Goal: Task Accomplishment & Management: Use online tool/utility

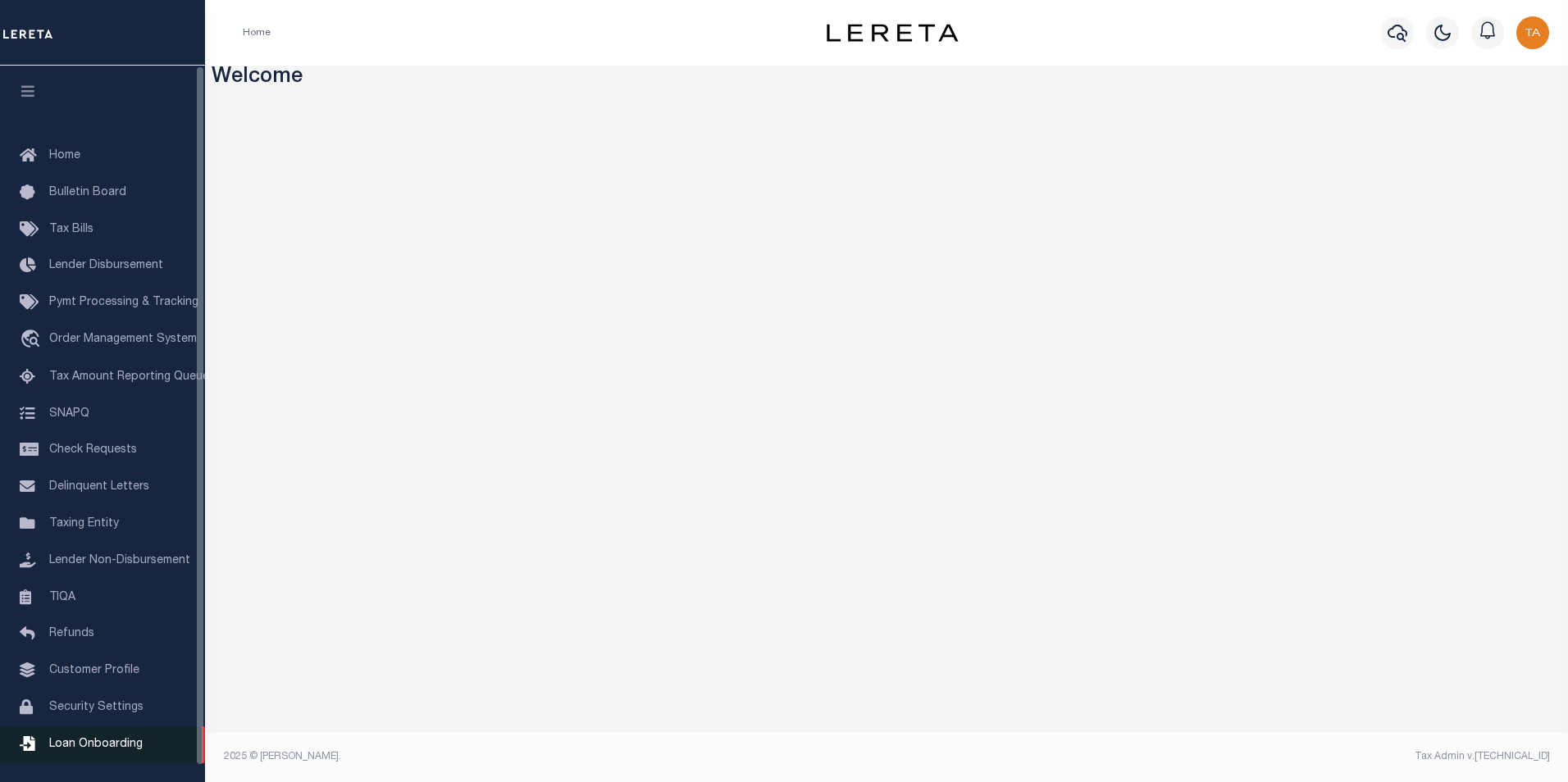
click at [93, 750] on span "Loan Onboarding" at bounding box center [95, 744] width 93 height 12
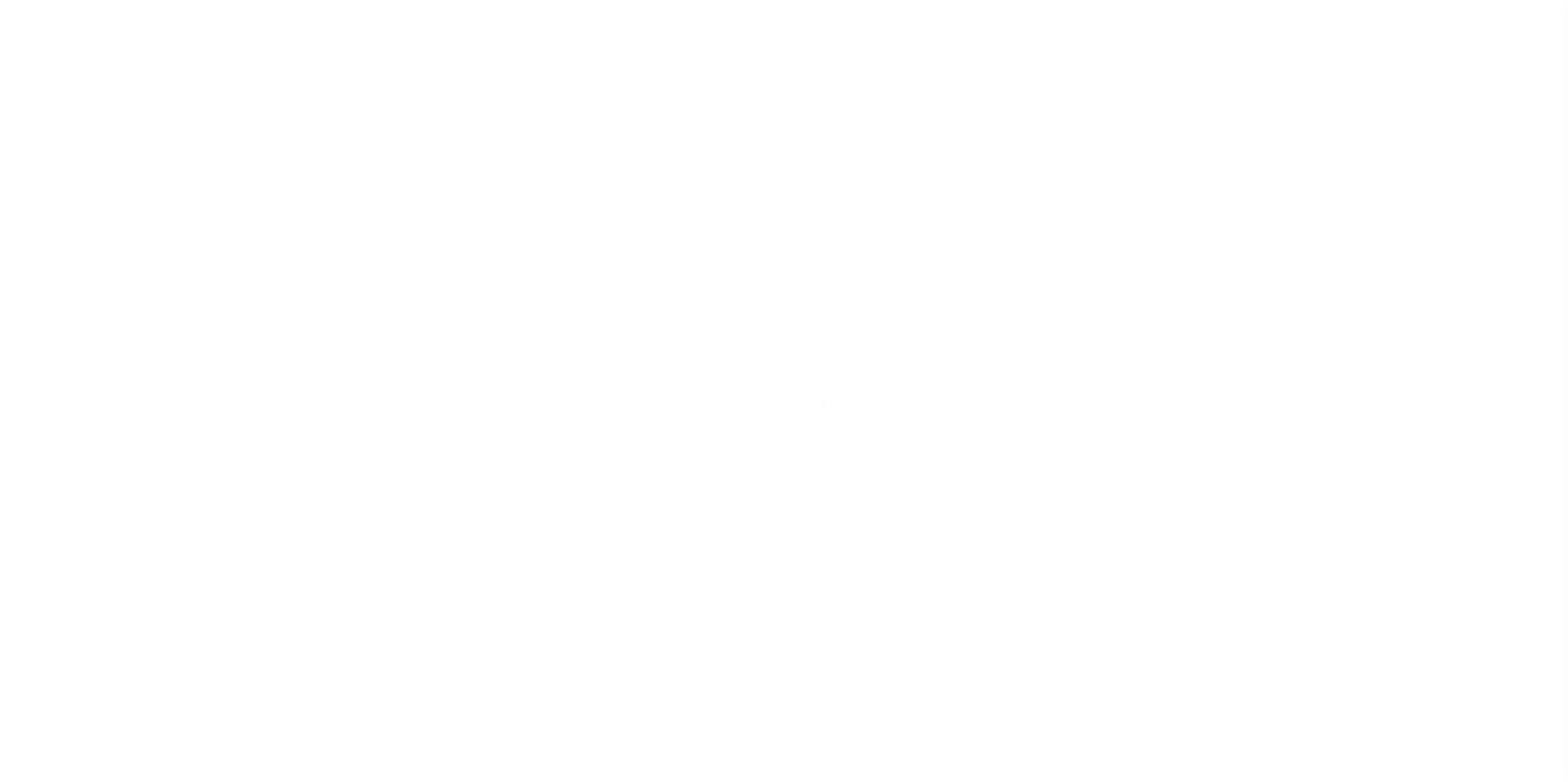
scroll to position [16, 0]
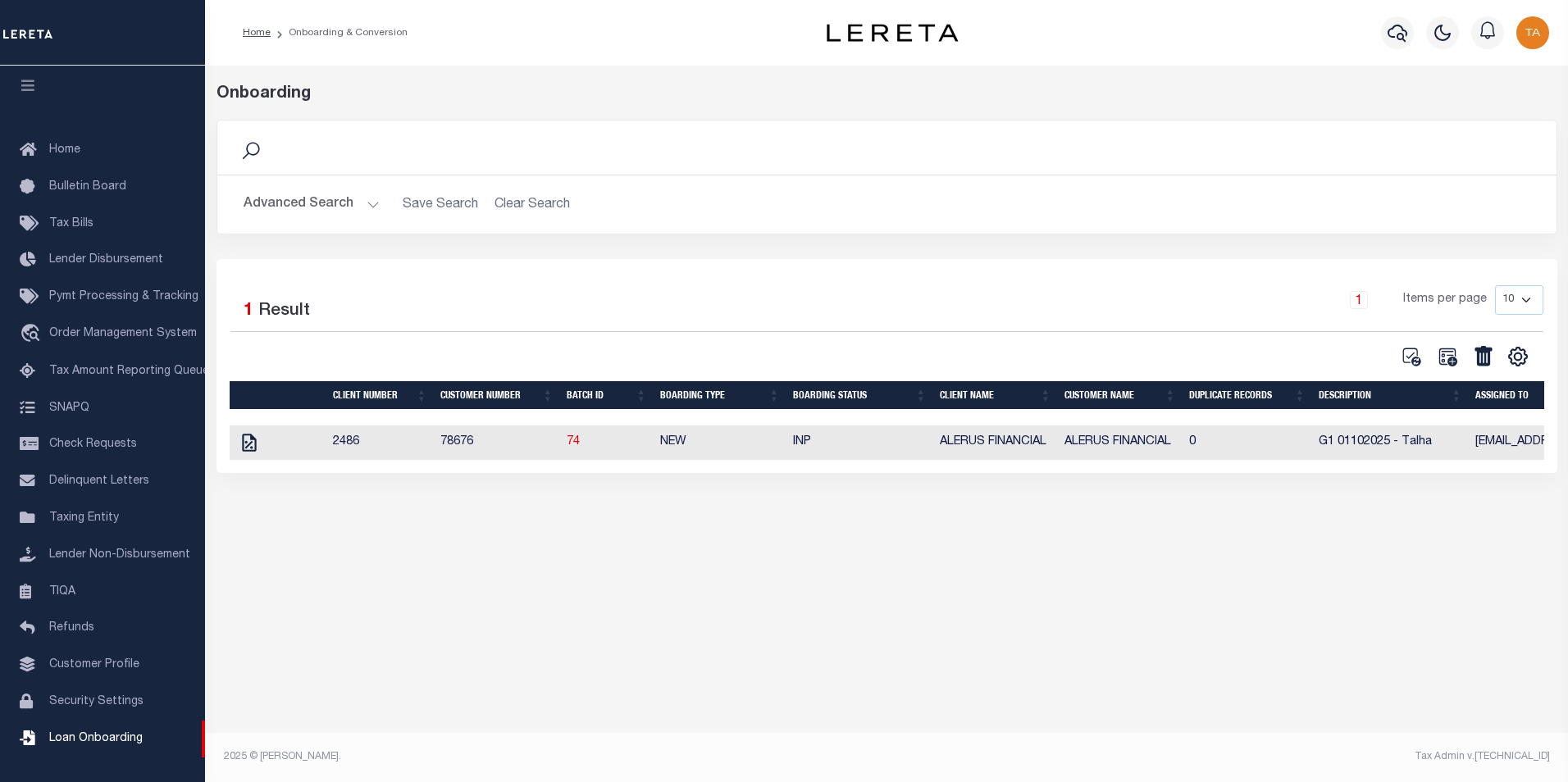
click at [354, 202] on button "Advanced Search" at bounding box center [312, 204] width 136 height 32
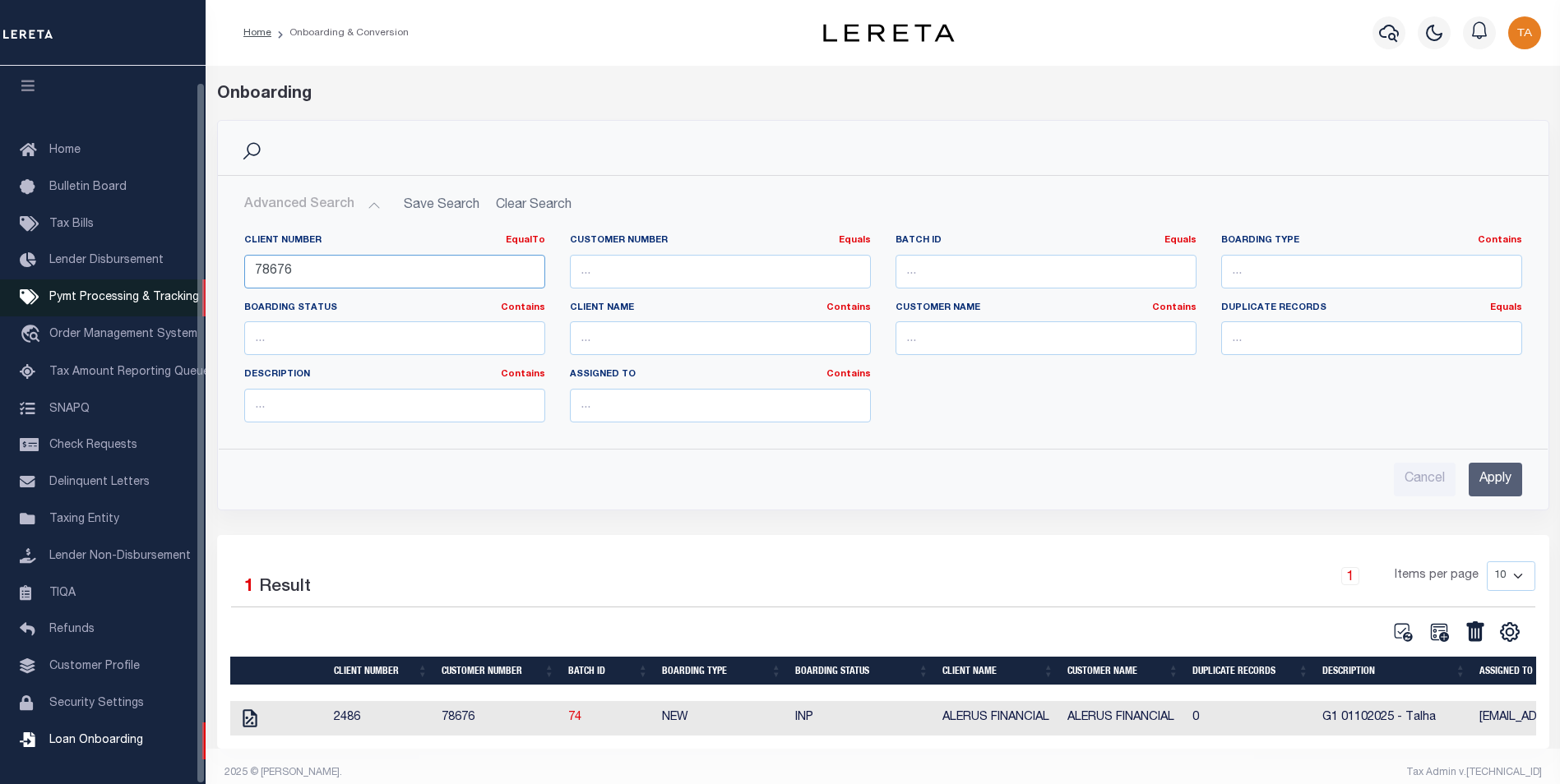
drag, startPoint x: 303, startPoint y: 273, endPoint x: 65, endPoint y: 273, distance: 238.0
click at [65, 273] on div "Home Onboarding & Conversion" at bounding box center [780, 399] width 1560 height 799
type input "66525"
click at [1485, 481] on input "Apply" at bounding box center [1495, 480] width 54 height 34
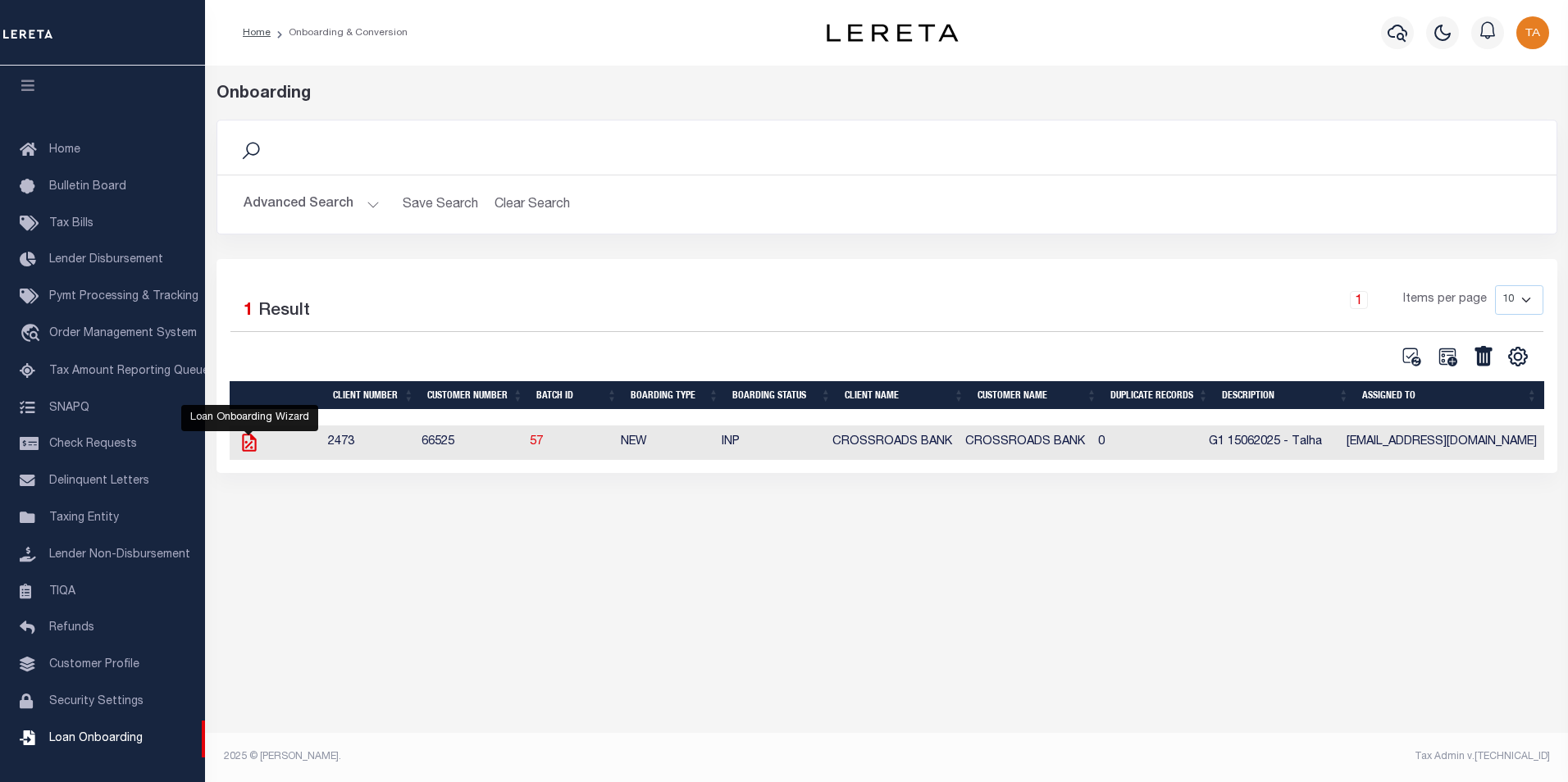
click at [242, 449] on icon at bounding box center [248, 443] width 14 height 18
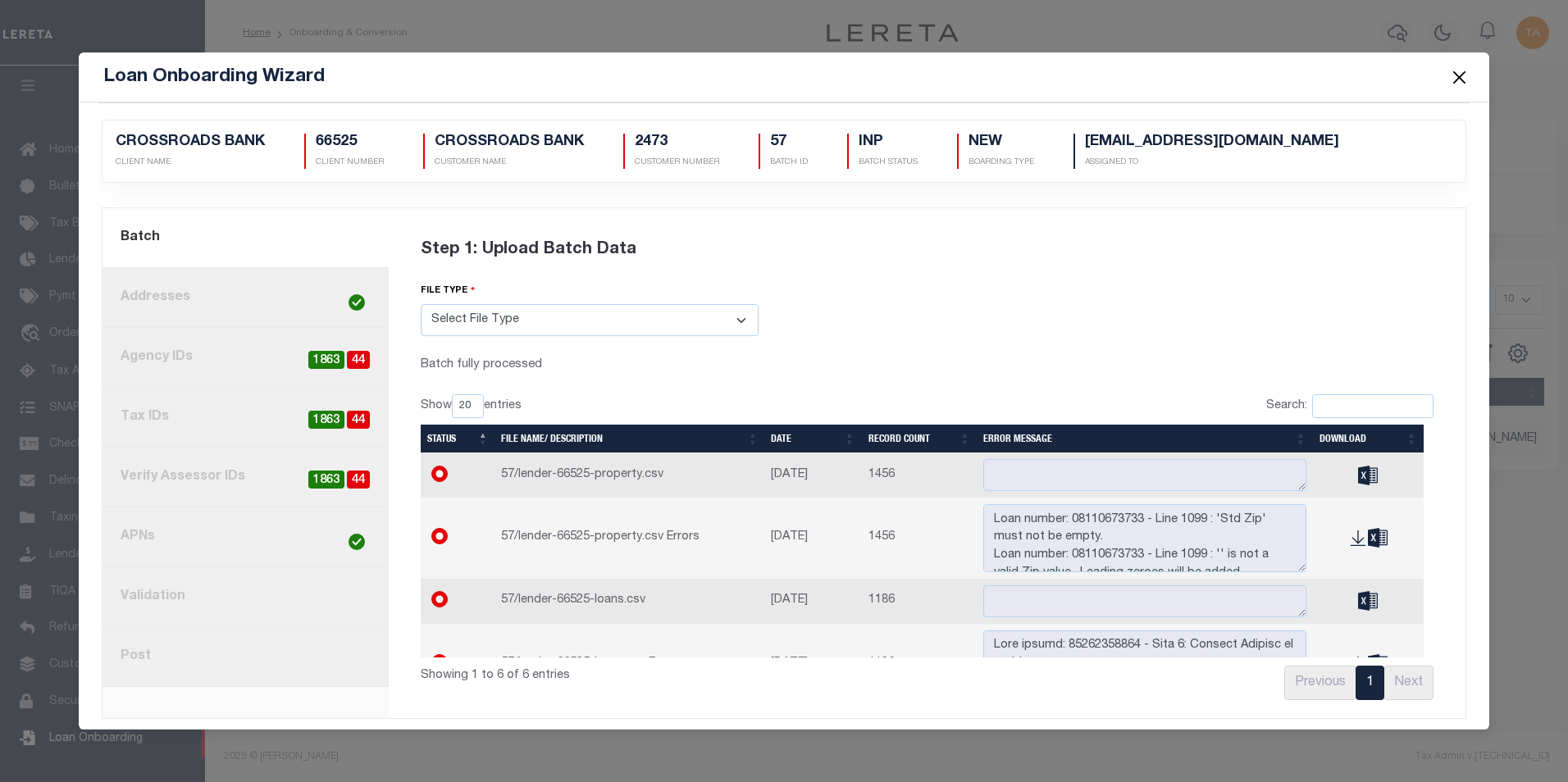
click at [138, 652] on link "8. Post" at bounding box center [246, 657] width 286 height 60
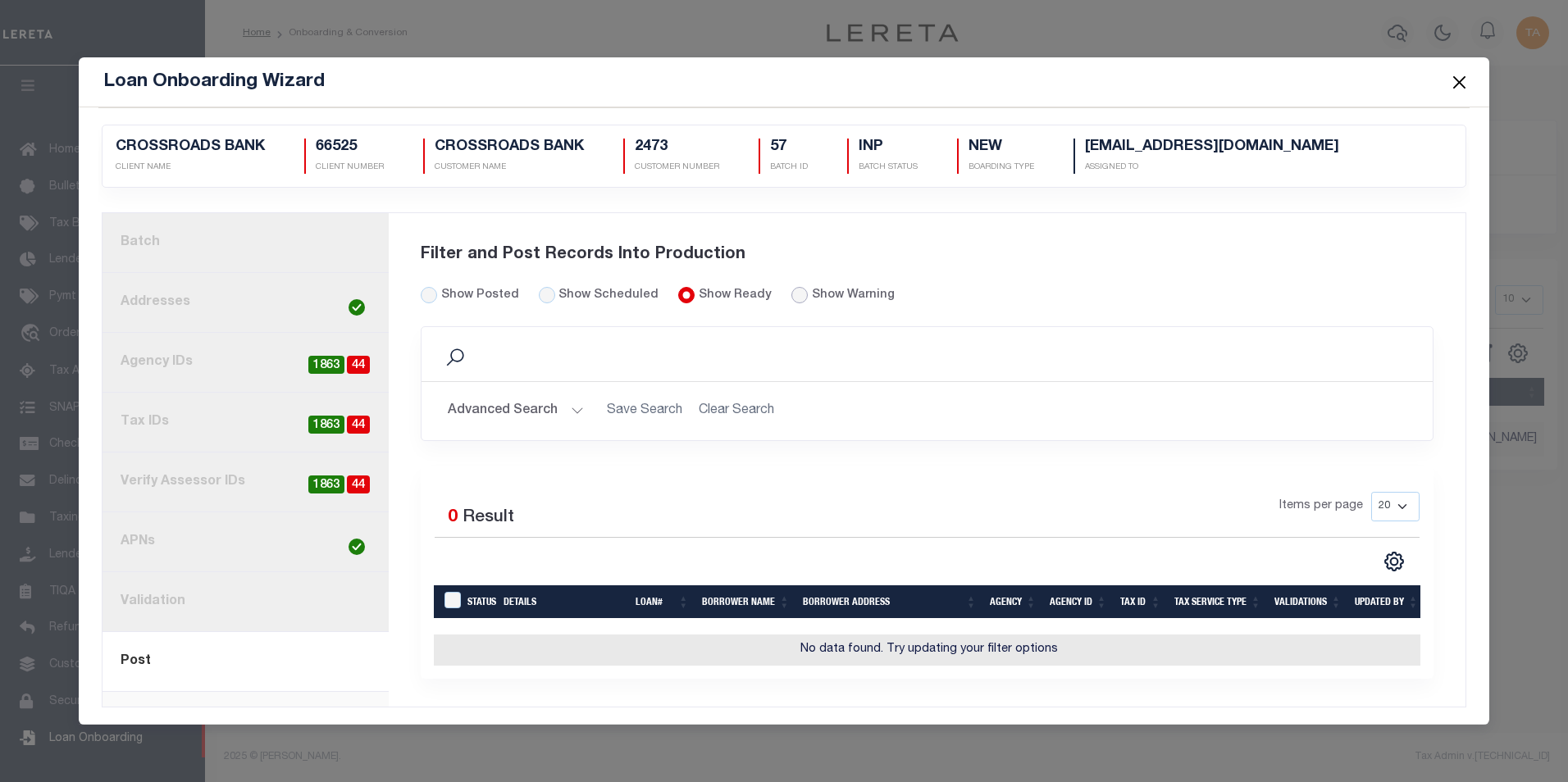
click at [791, 294] on input "radio" at bounding box center [799, 295] width 16 height 16
radio input "true"
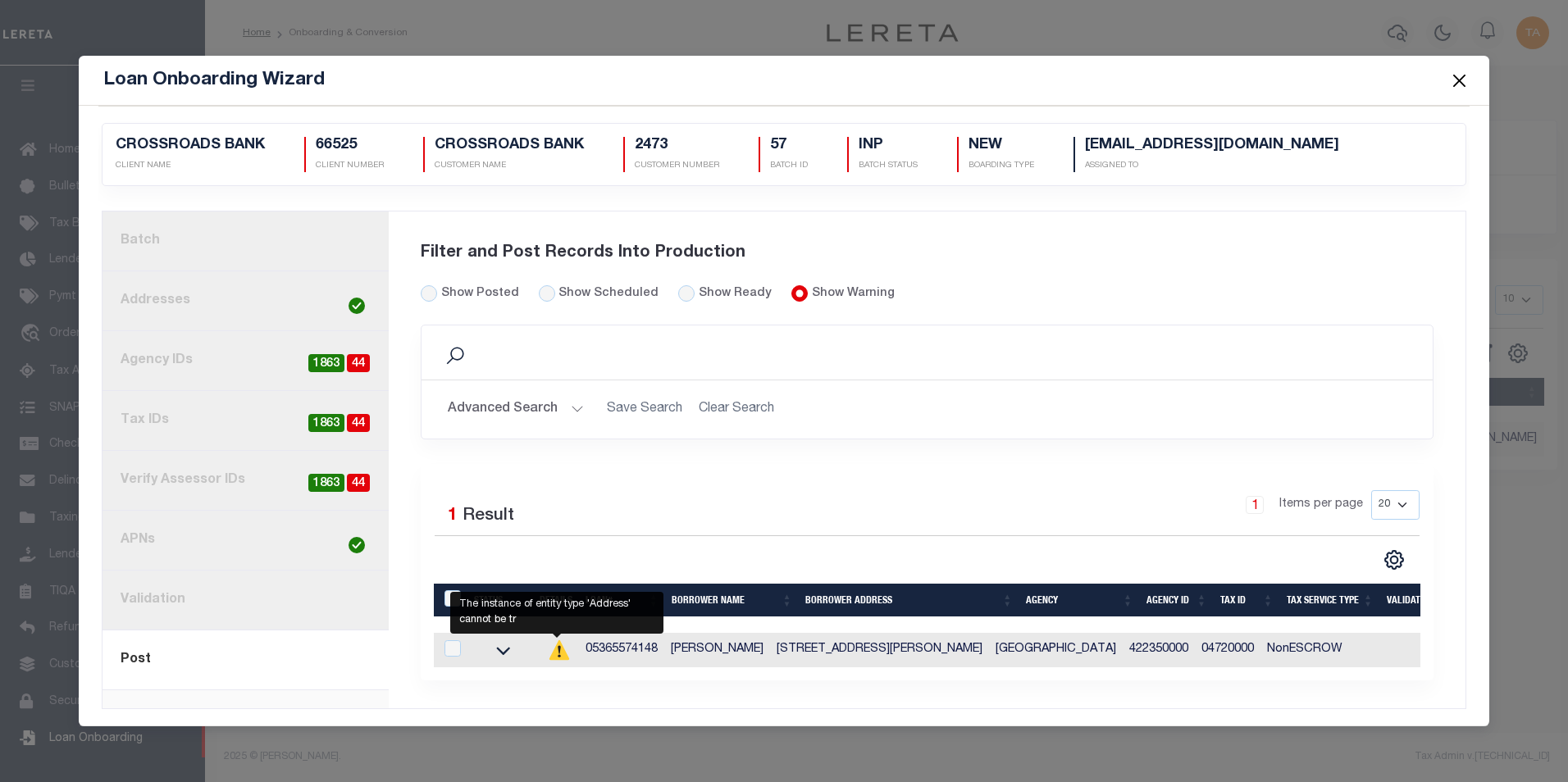
click at [557, 650] on icon at bounding box center [558, 650] width 3 height 8
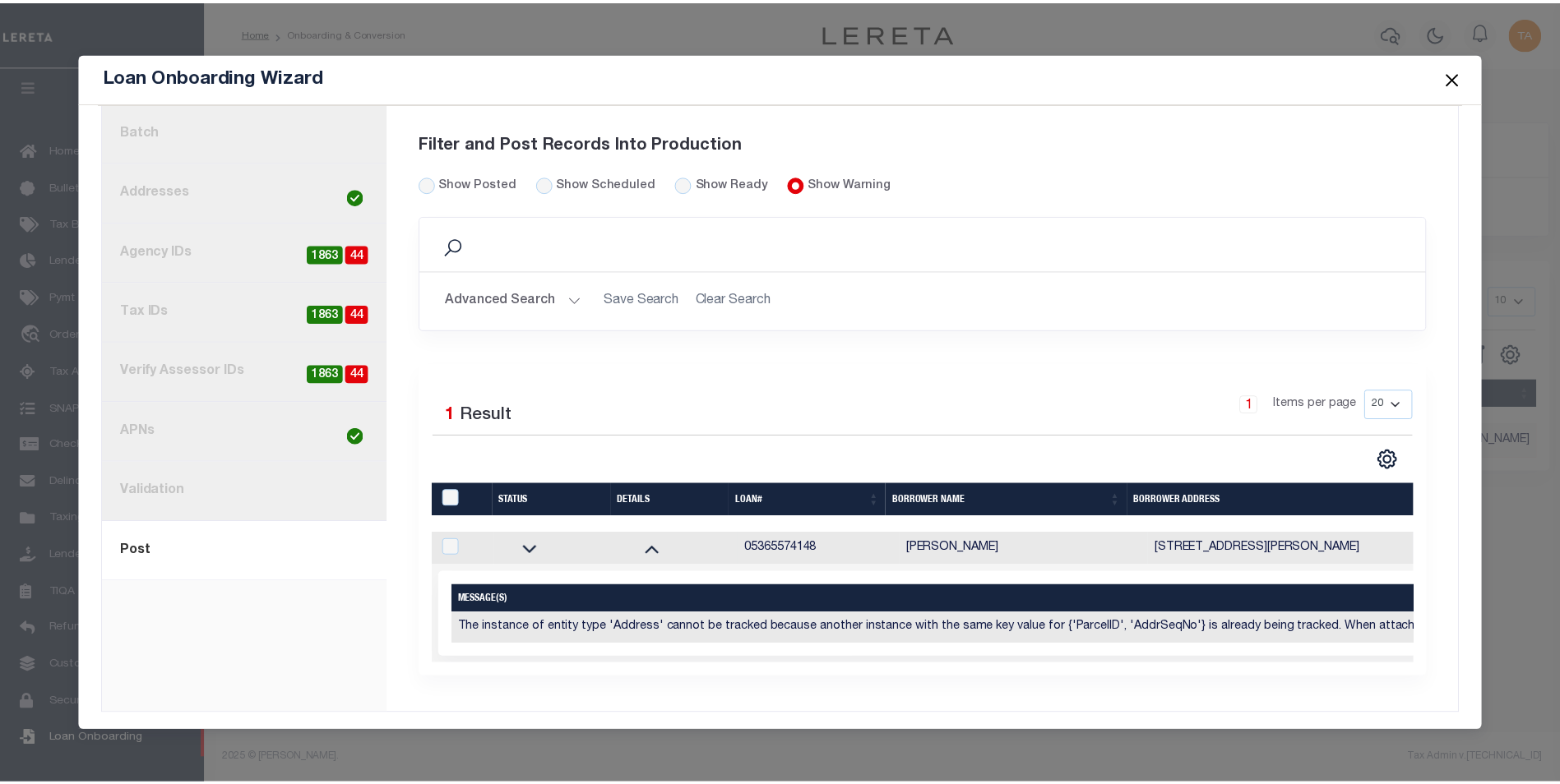
scroll to position [0, 0]
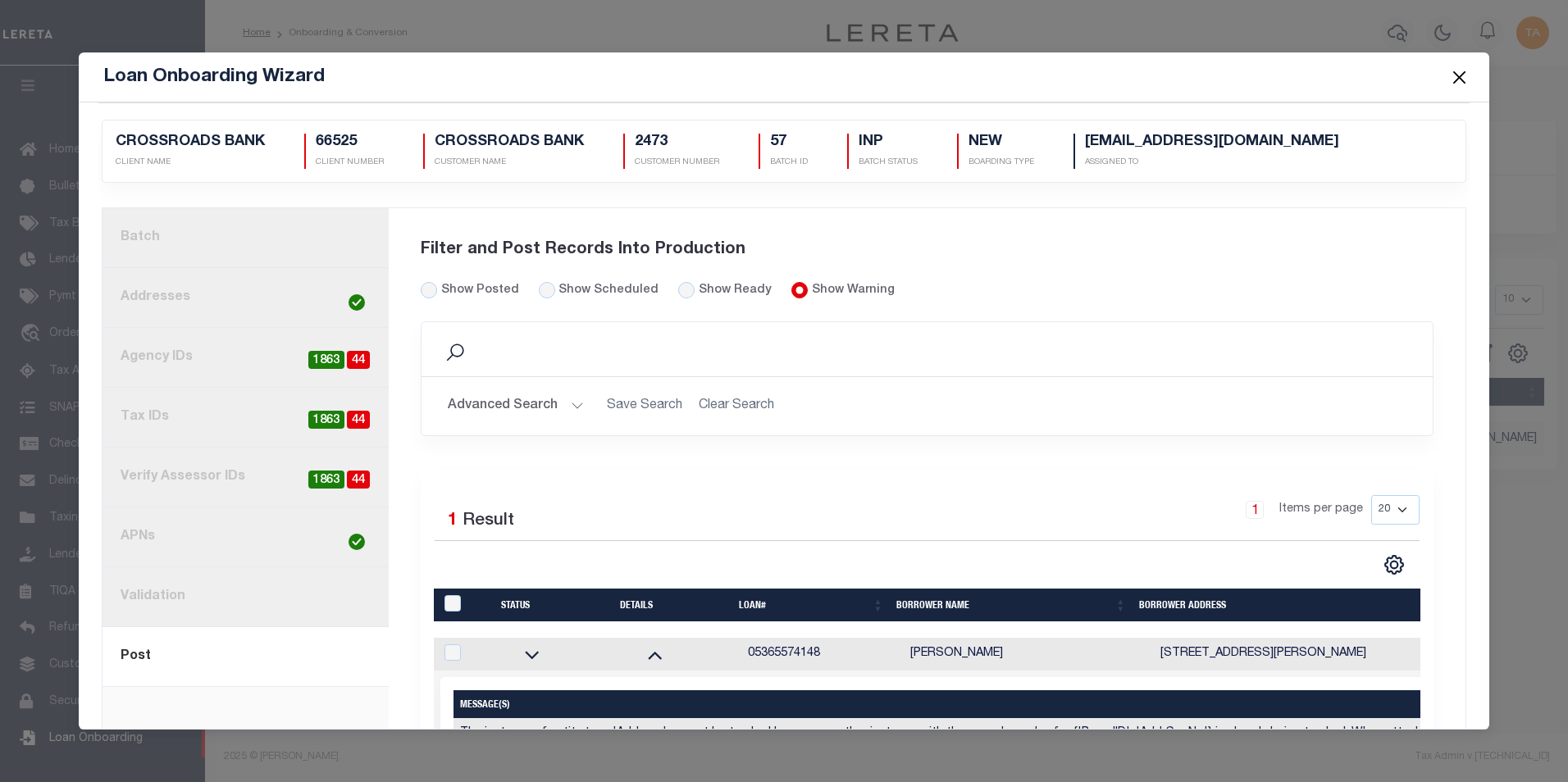
click at [1453, 81] on button "Close" at bounding box center [1459, 77] width 22 height 22
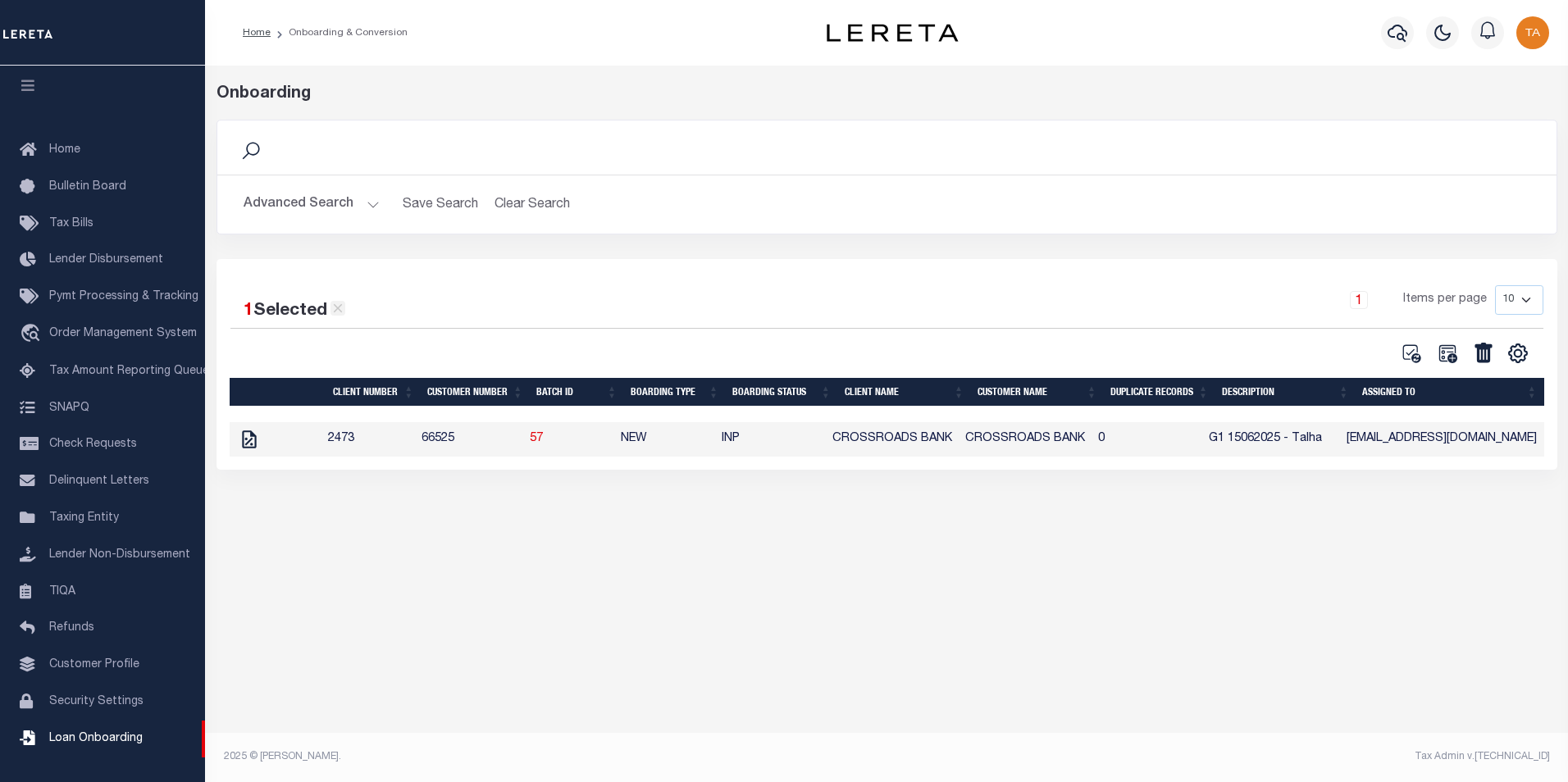
click at [337, 312] on icon at bounding box center [338, 308] width 15 height 14
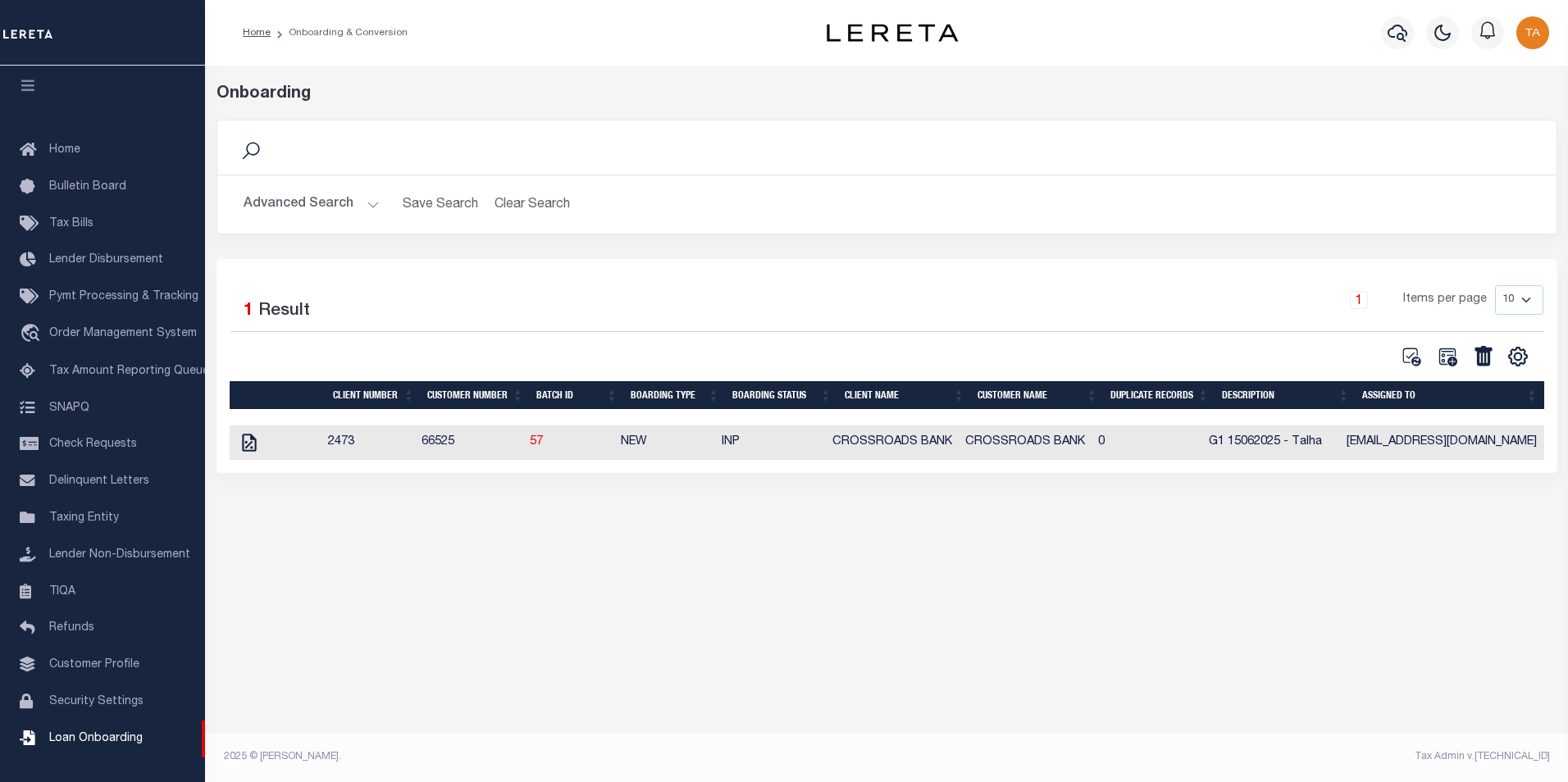
click at [362, 204] on button "Advanced Search" at bounding box center [312, 204] width 136 height 32
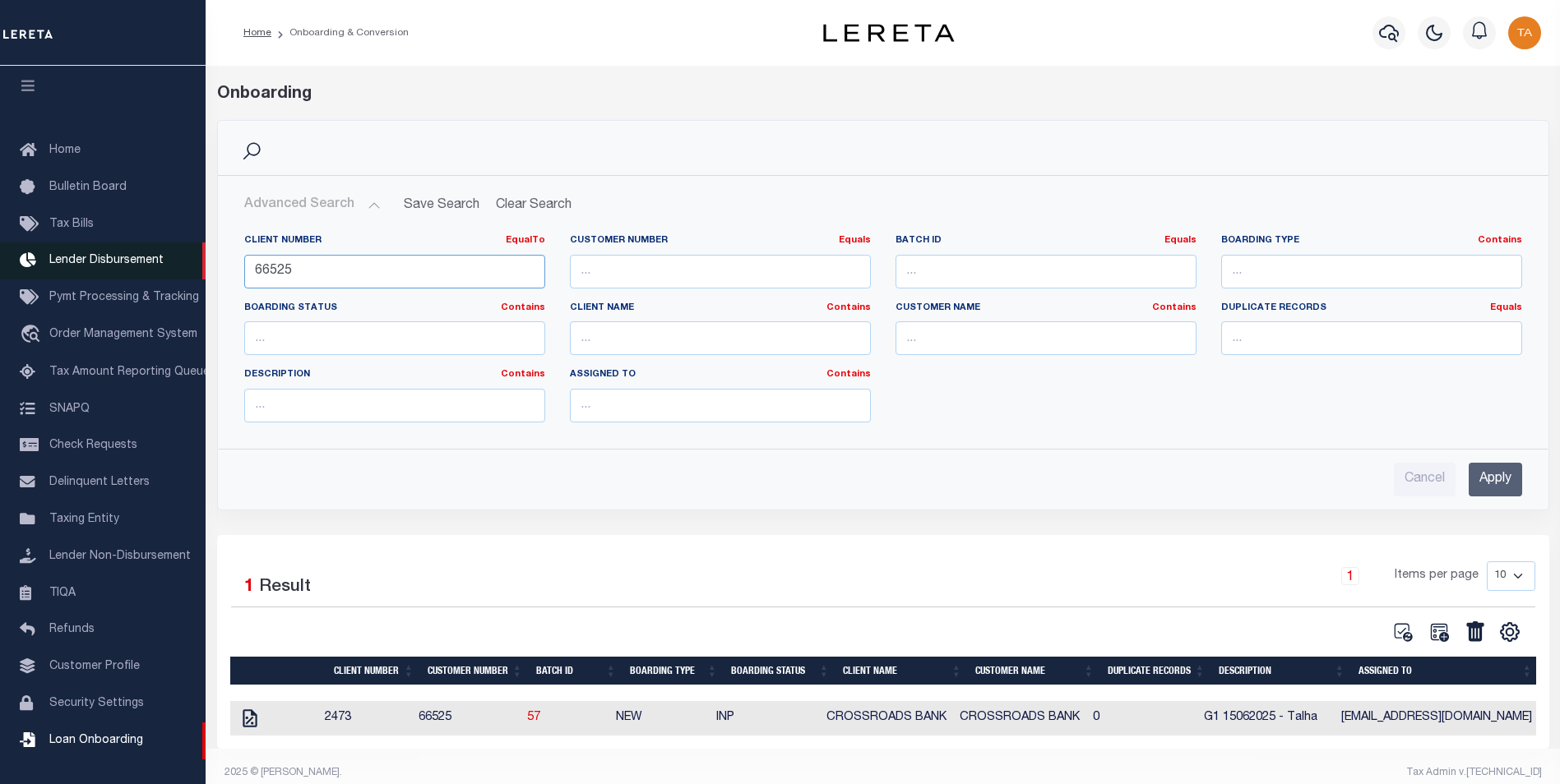
drag, startPoint x: 307, startPoint y: 268, endPoint x: 118, endPoint y: 247, distance: 190.2
click at [127, 247] on div "Home Onboarding & Conversion" at bounding box center [780, 399] width 1560 height 799
click at [1499, 485] on input "Apply" at bounding box center [1495, 480] width 54 height 34
